Goal: Task Accomplishment & Management: Complete application form

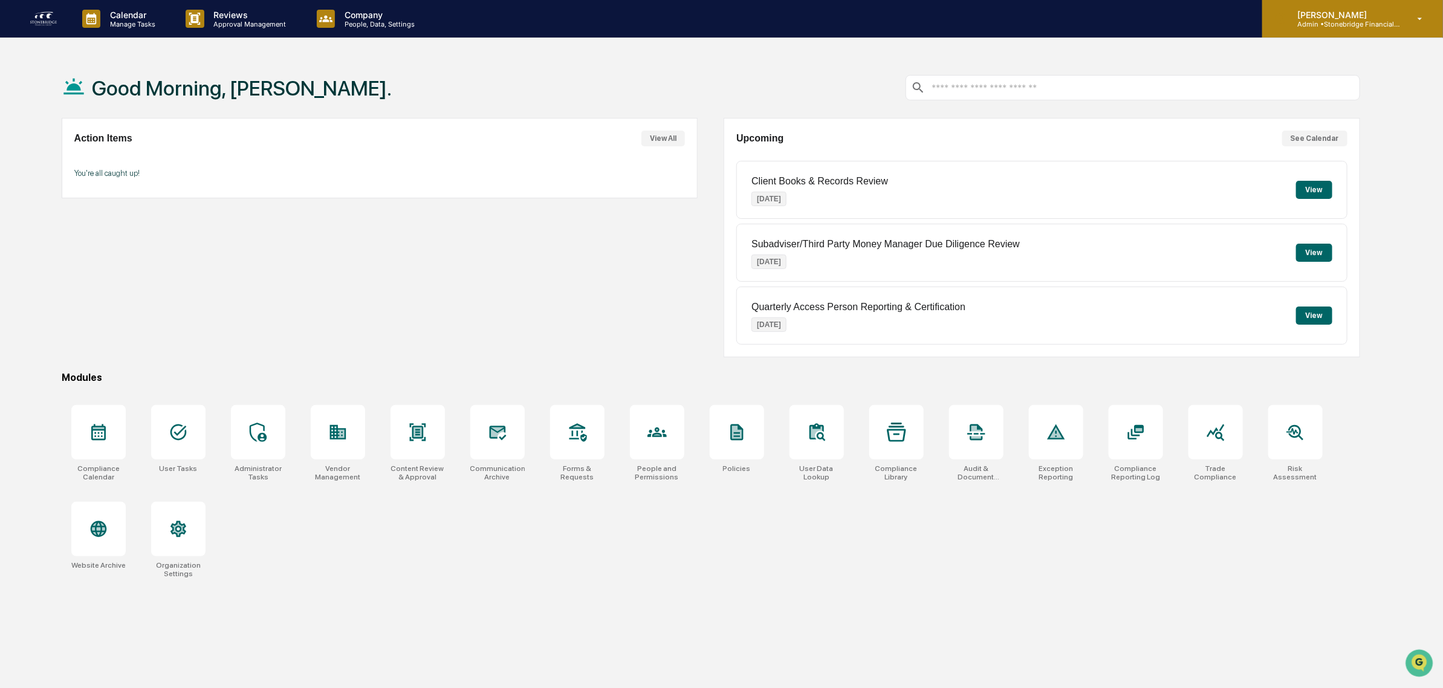
click at [1339, 28] on div "[PERSON_NAME] Admin • Stonebridge Financial Group" at bounding box center [1352, 18] width 181 height 37
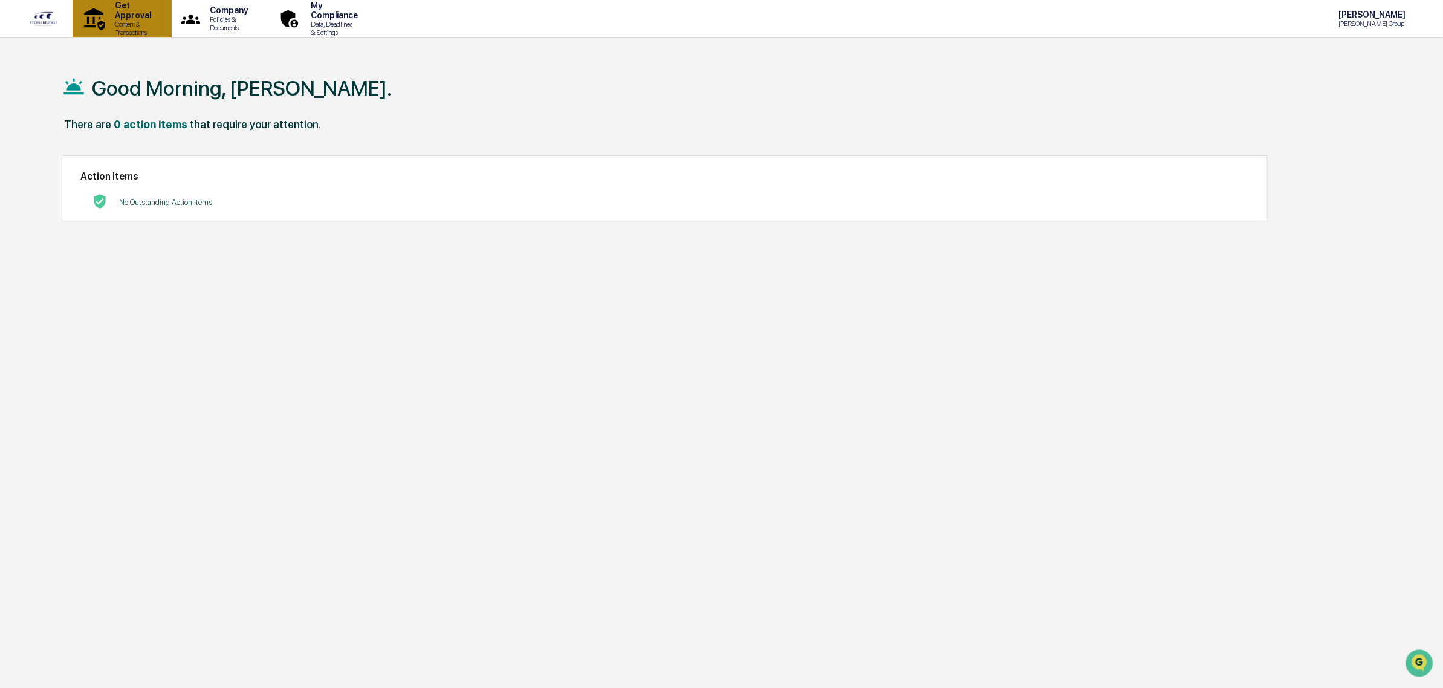
click at [121, 25] on p "Content & Transactions" at bounding box center [131, 28] width 52 height 17
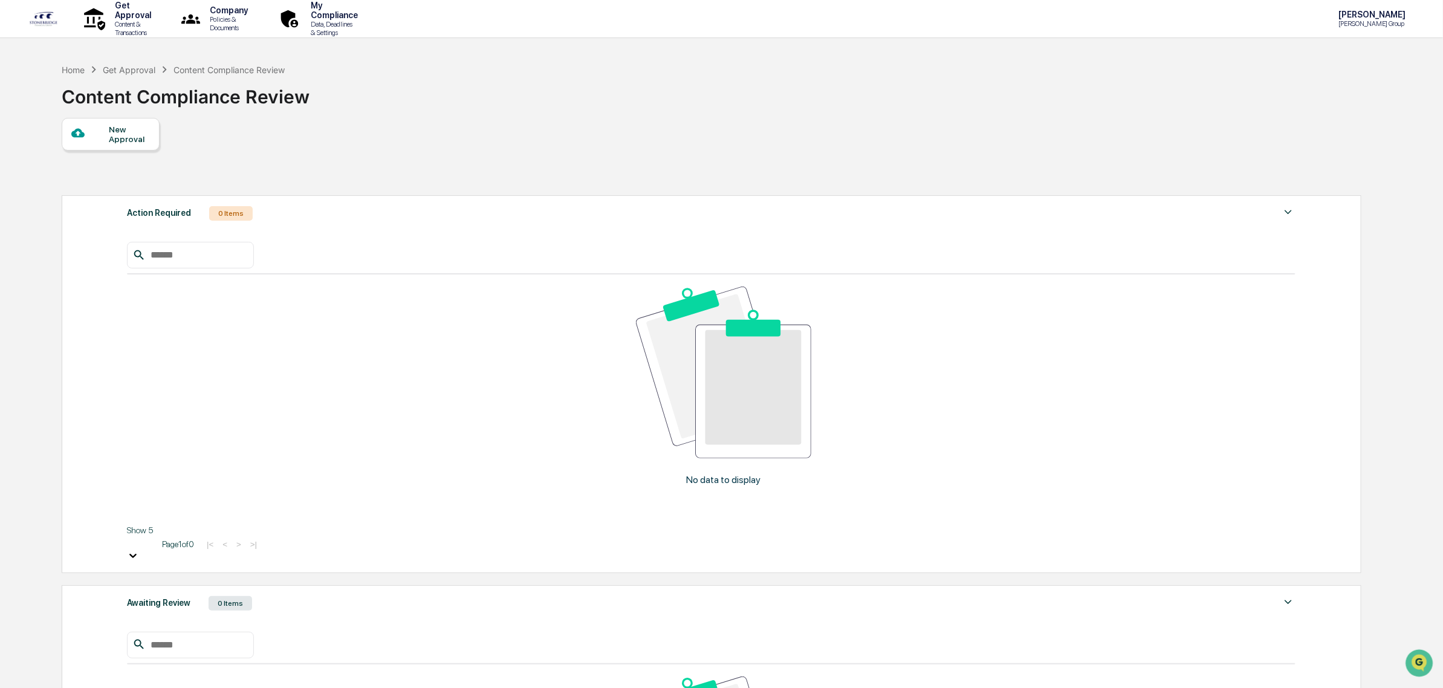
click at [144, 150] on div "New Approval" at bounding box center [111, 134] width 98 height 33
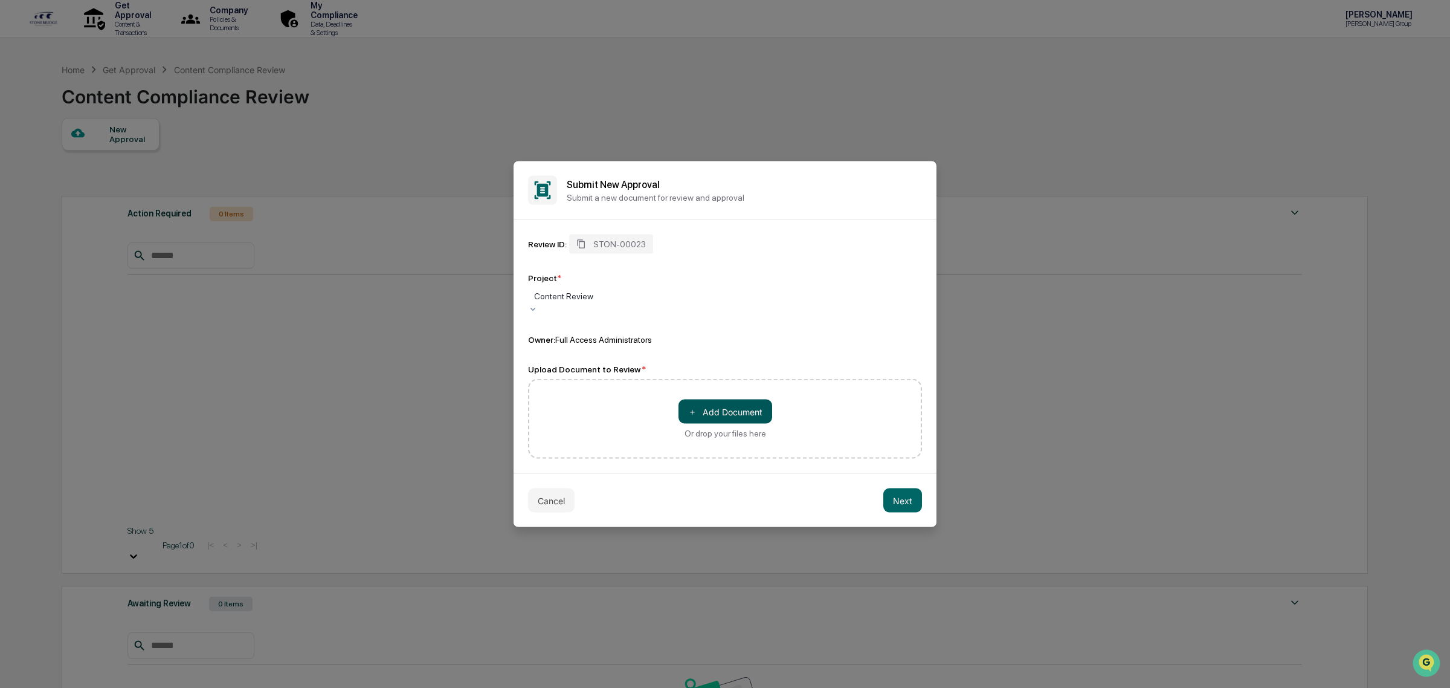
click at [700, 412] on button "＋ Add Document" at bounding box center [726, 411] width 94 height 24
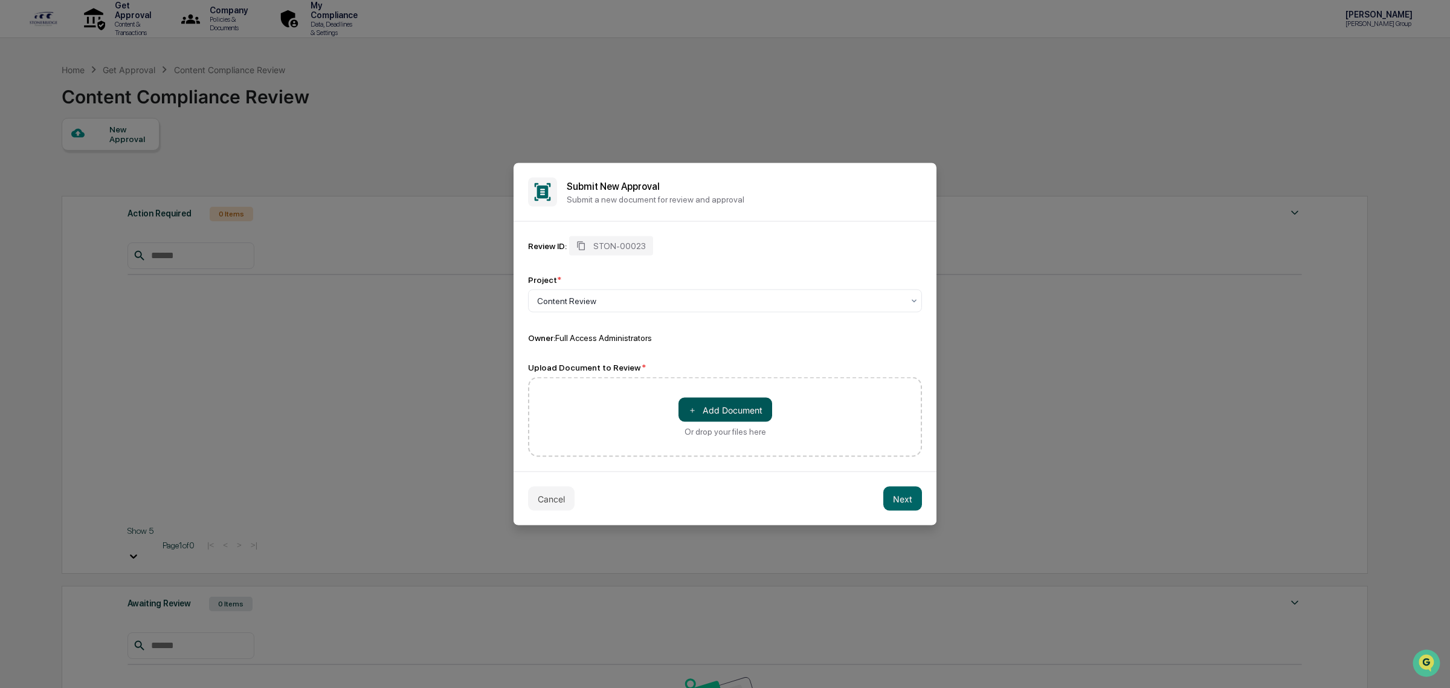
click at [704, 411] on button "＋ Add Document" at bounding box center [726, 410] width 94 height 24
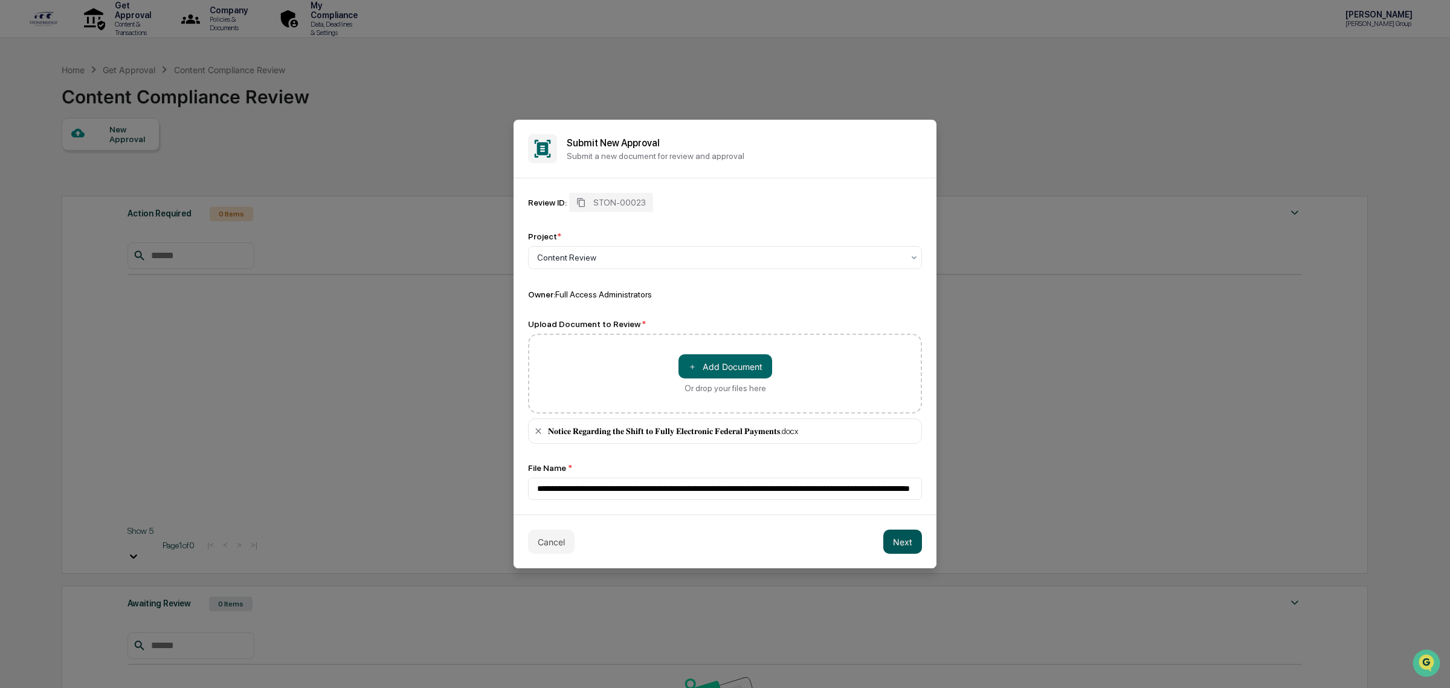
click at [910, 542] on button "Next" at bounding box center [903, 541] width 39 height 24
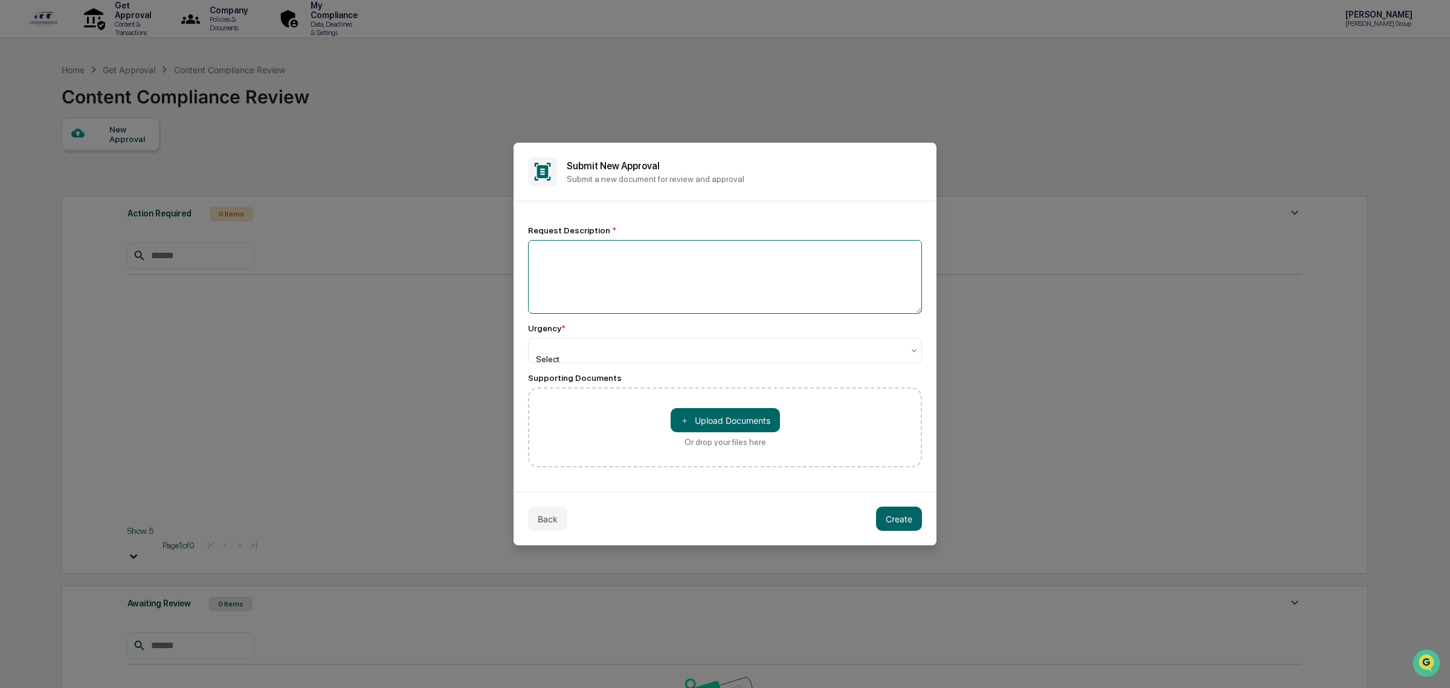
click at [612, 263] on textarea at bounding box center [725, 277] width 394 height 74
paste textarea "**********"
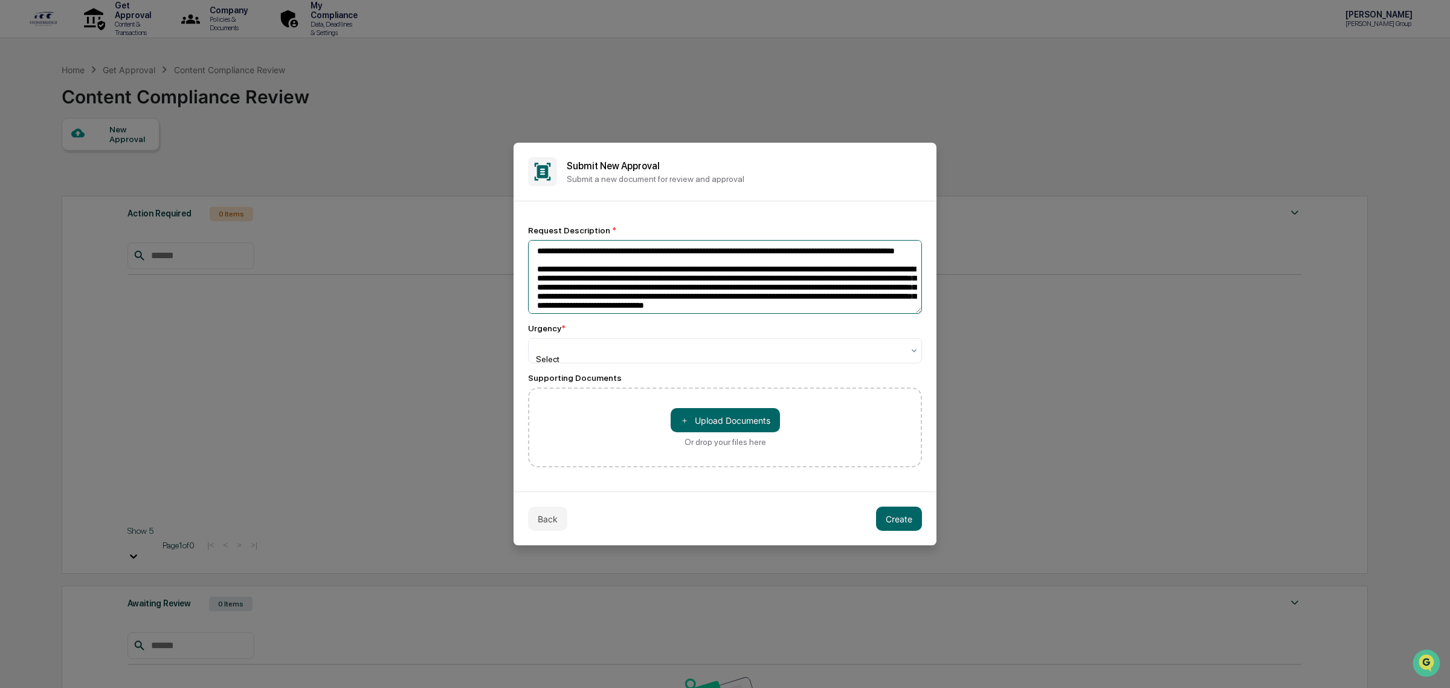
scroll to position [155, 0]
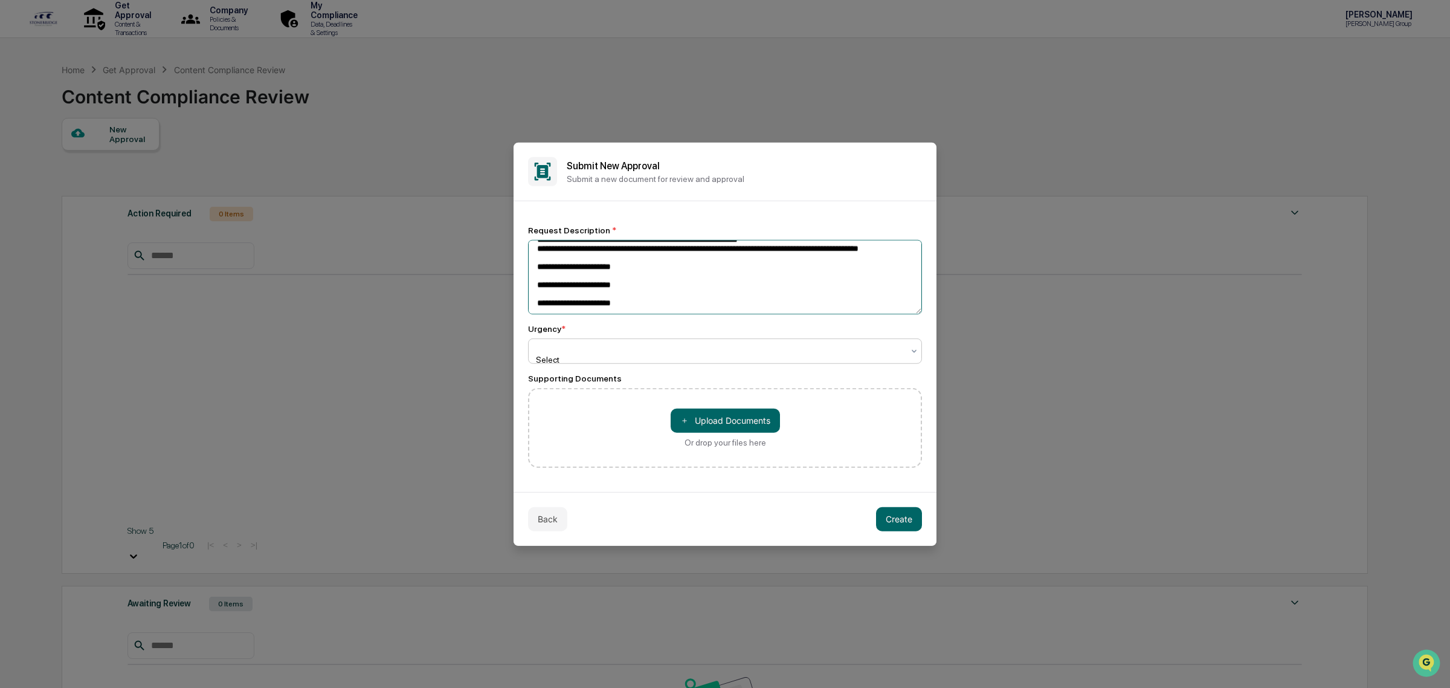
type textarea "**********"
click at [662, 353] on div at bounding box center [720, 347] width 366 height 12
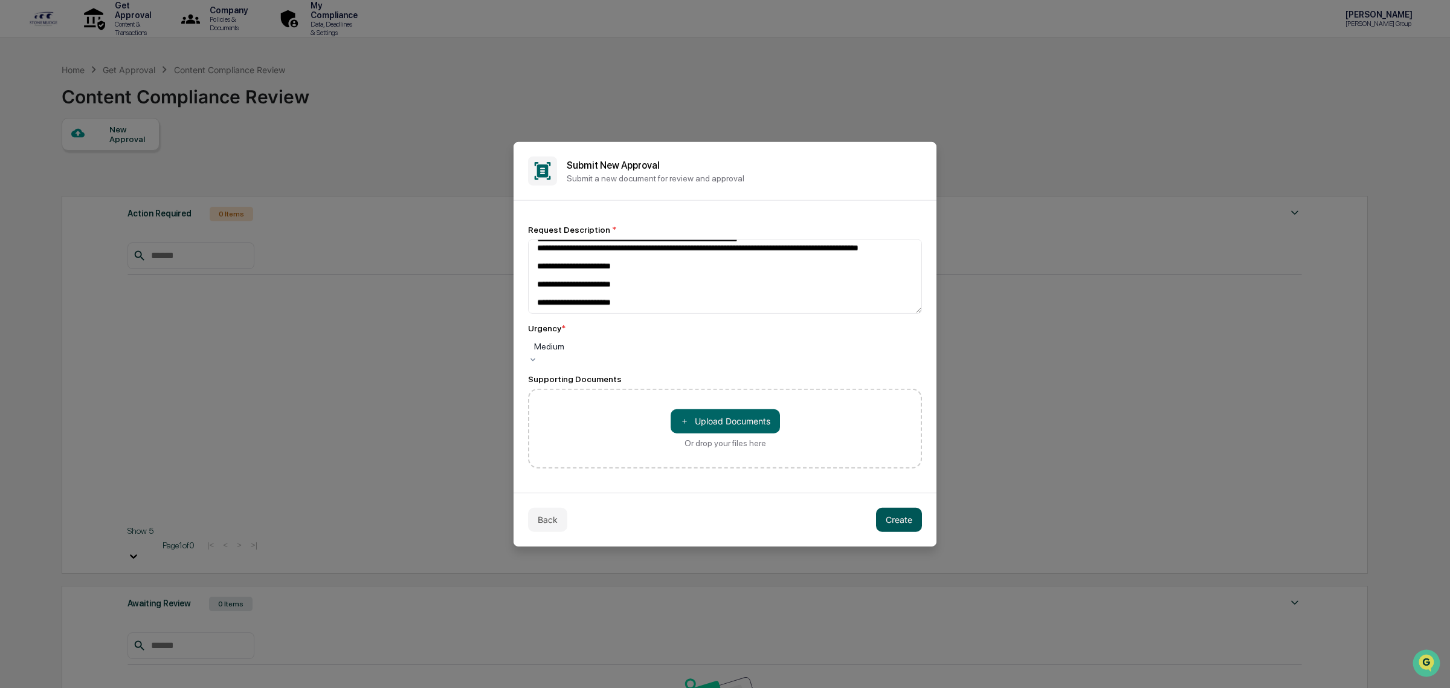
click at [893, 523] on button "Create" at bounding box center [899, 519] width 46 height 24
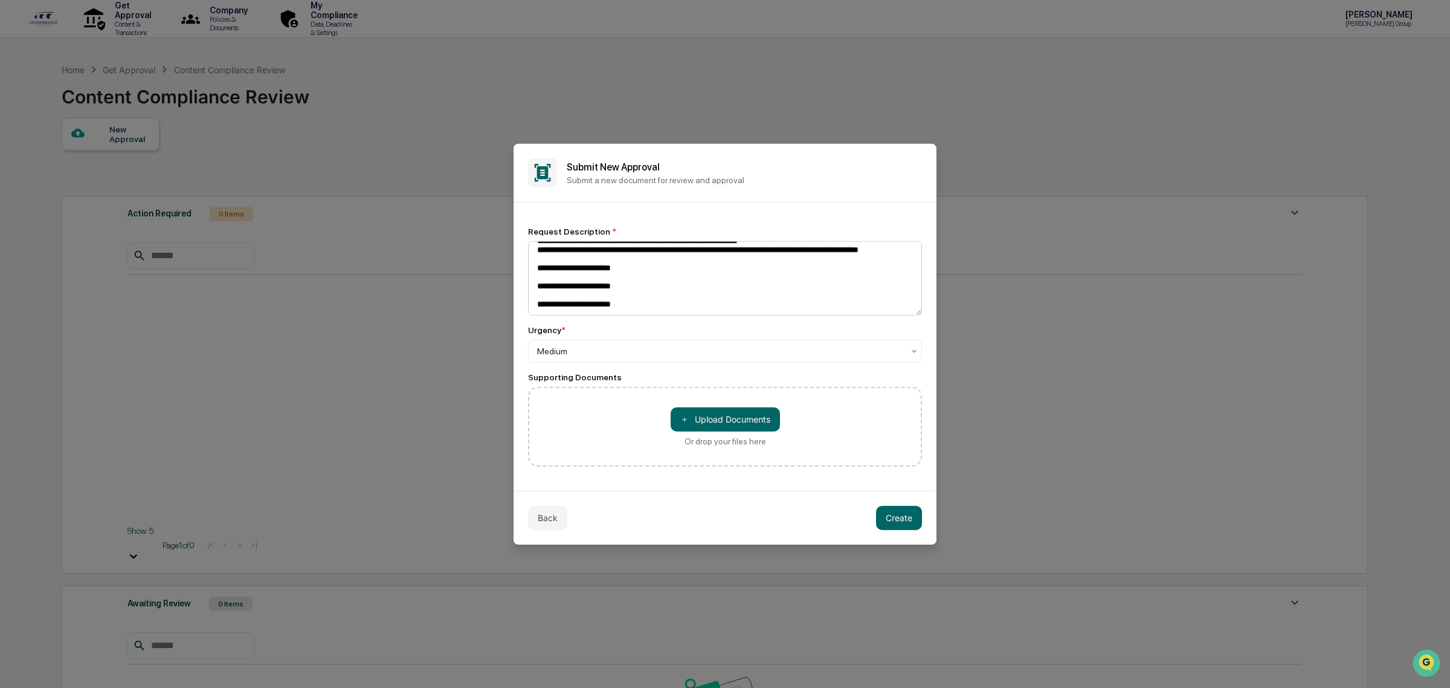
scroll to position [161, 0]
click at [548, 532] on div "Back Create" at bounding box center [725, 517] width 423 height 54
click at [708, 421] on button "＋ Upload Documents" at bounding box center [725, 419] width 109 height 24
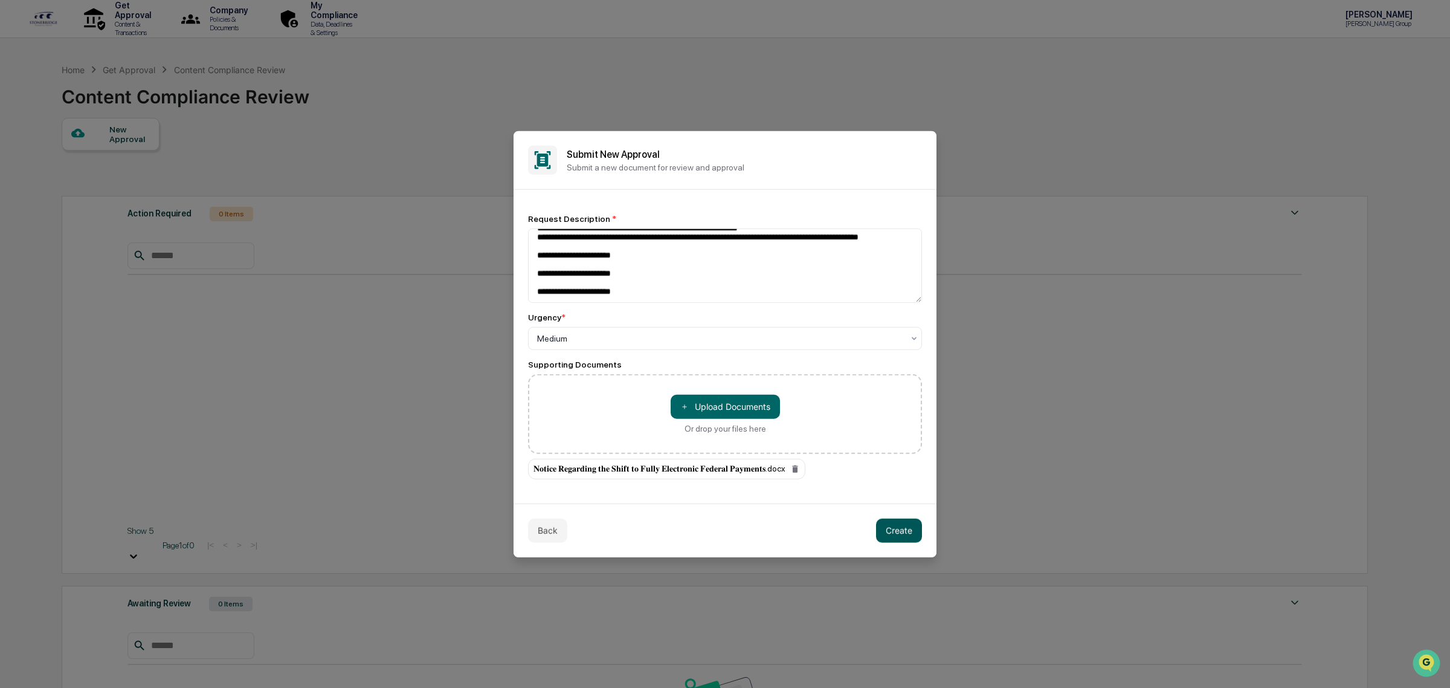
click at [908, 535] on button "Create" at bounding box center [899, 530] width 46 height 24
click at [901, 531] on button "Create" at bounding box center [899, 530] width 46 height 24
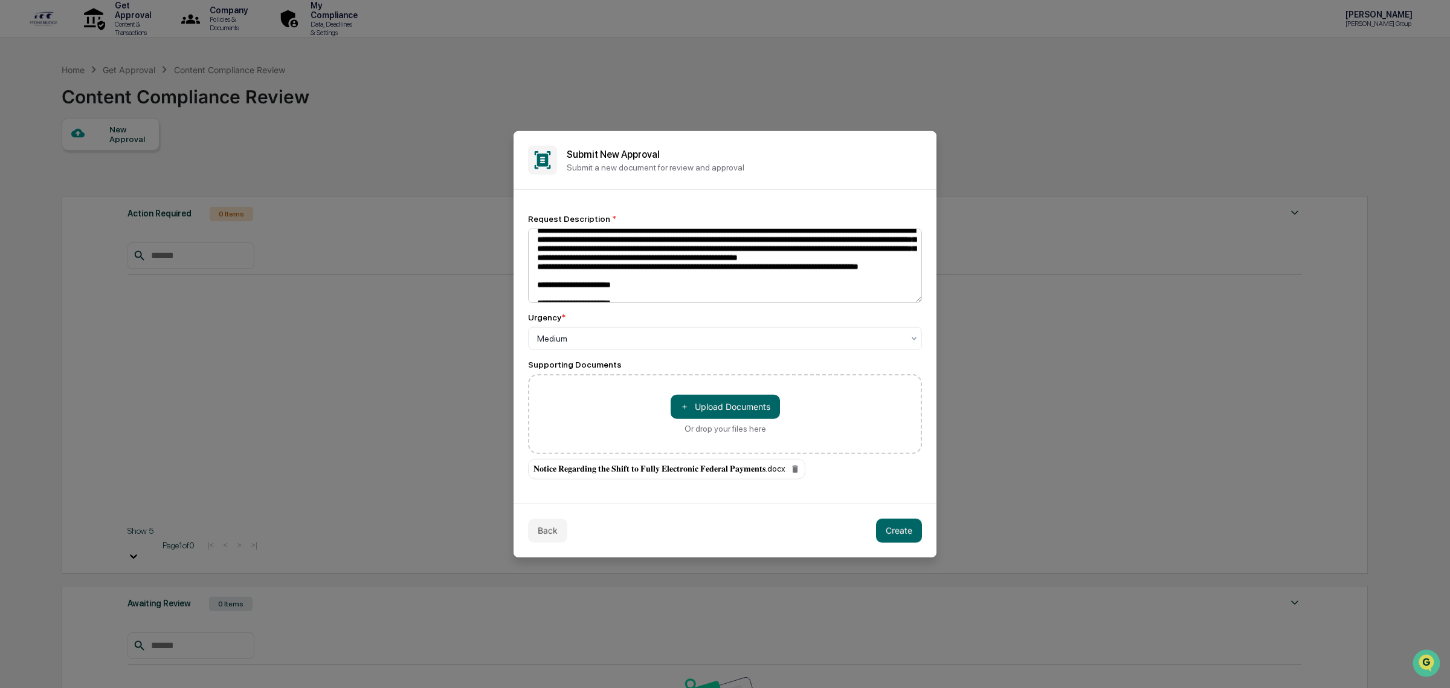
scroll to position [0, 0]
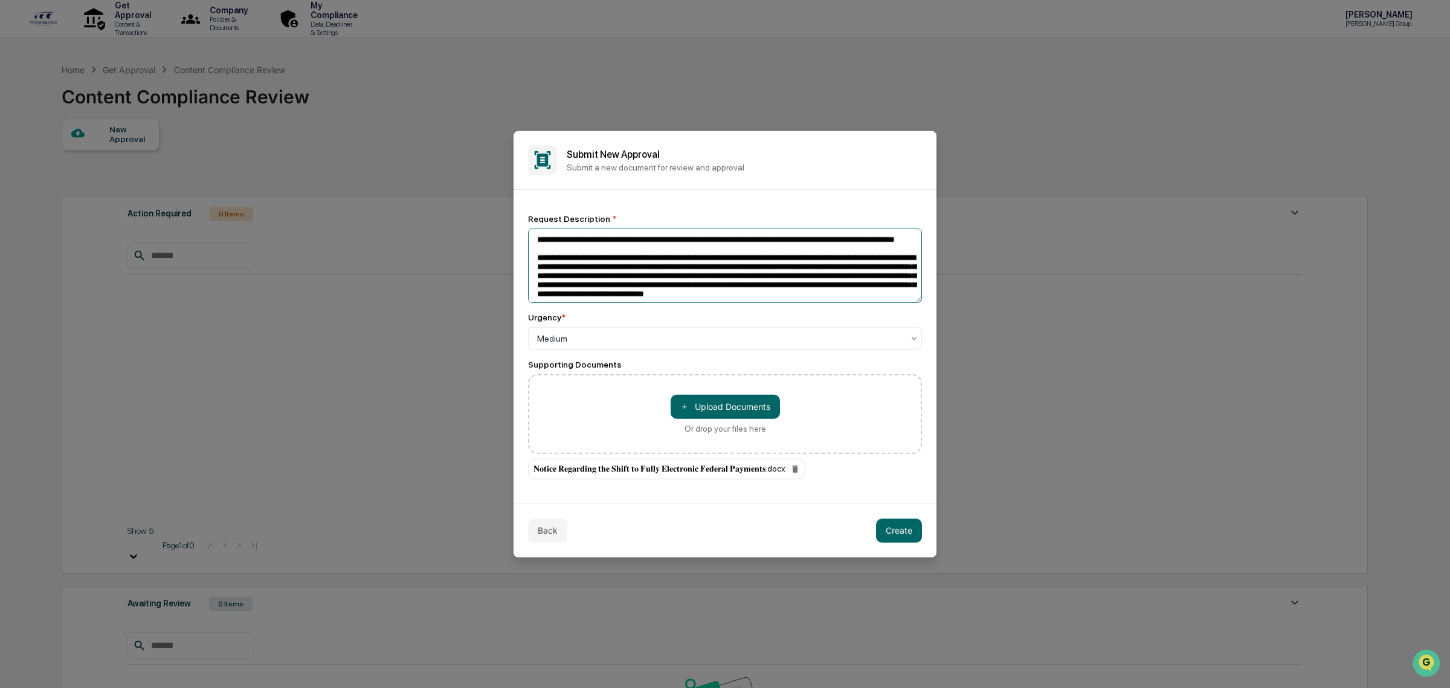
click at [720, 271] on textarea at bounding box center [725, 265] width 394 height 74
click at [910, 534] on button "Create" at bounding box center [899, 530] width 46 height 24
